Goal: Browse casually

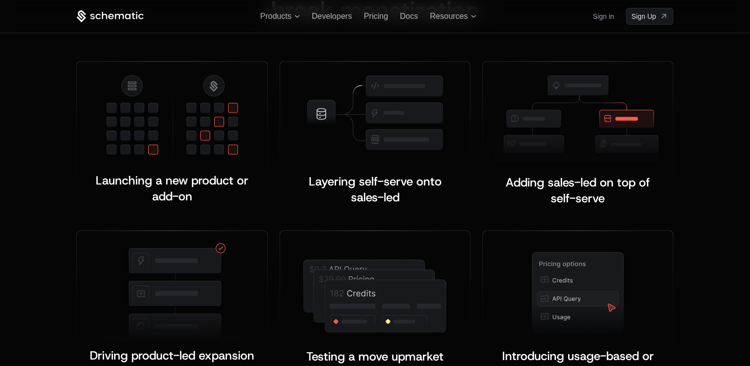
scroll to position [1922, 0]
click at [404, 135] on img at bounding box center [375, 114] width 140 height 80
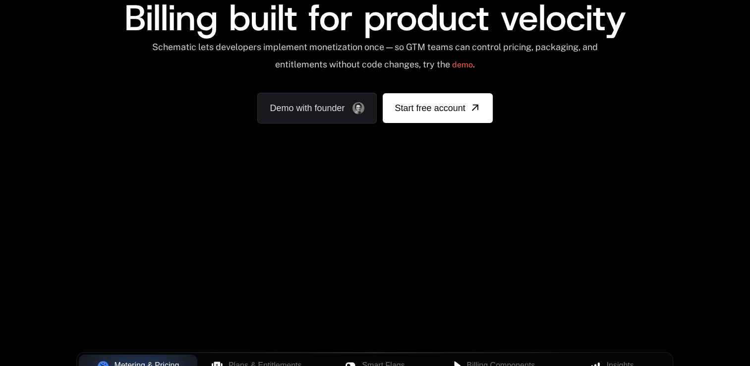
scroll to position [102, 0]
